Goal: Task Accomplishment & Management: Manage account settings

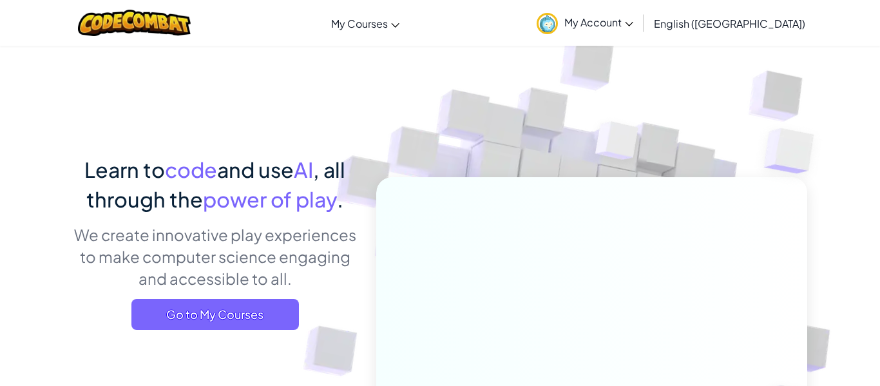
click at [558, 22] on img at bounding box center [547, 23] width 21 height 21
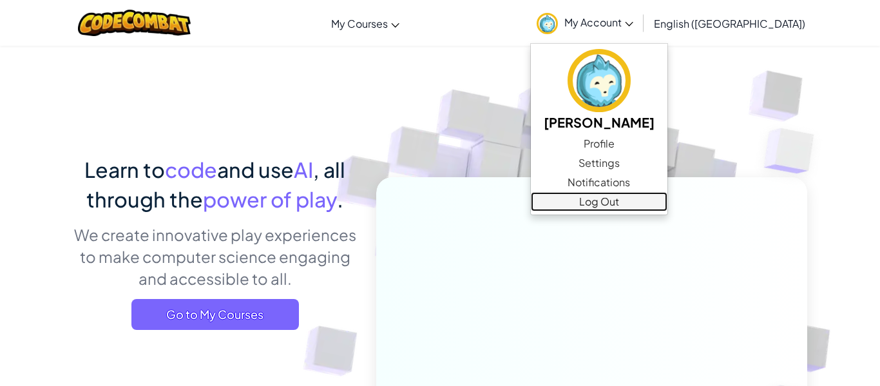
click at [662, 206] on link "Log Out" at bounding box center [599, 201] width 137 height 19
